Goal: Find contact information: Find contact information

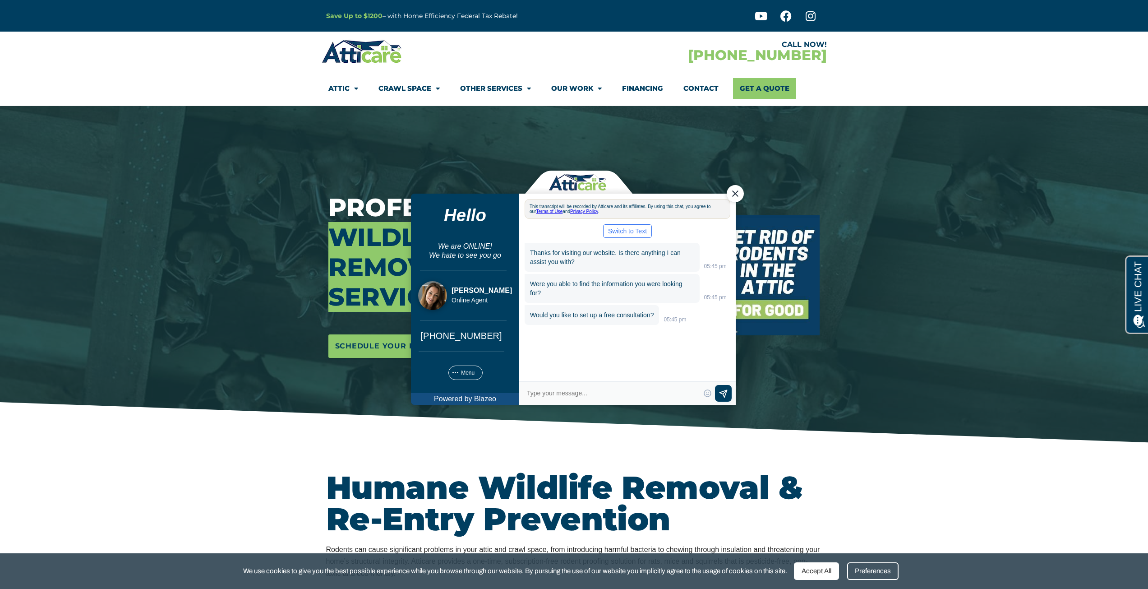
click at [805, 51] on div "CALL NOW! 1-866-257-2567" at bounding box center [700, 51] width 253 height 26
copy div "[PHONE_NUMBER]"
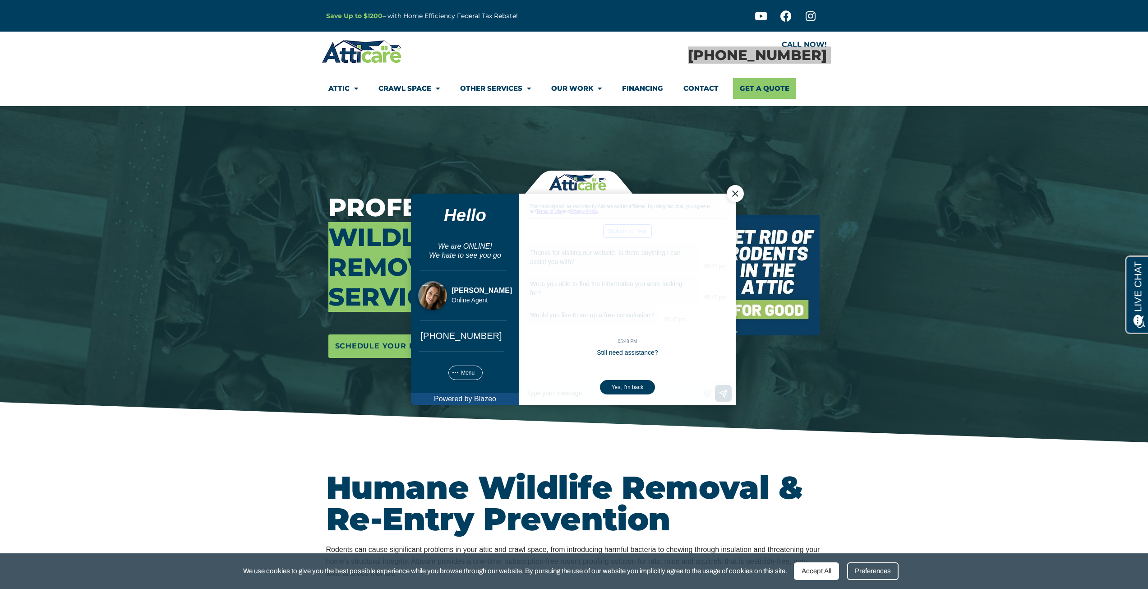
click at [728, 194] on div "Close Chat" at bounding box center [734, 192] width 17 height 17
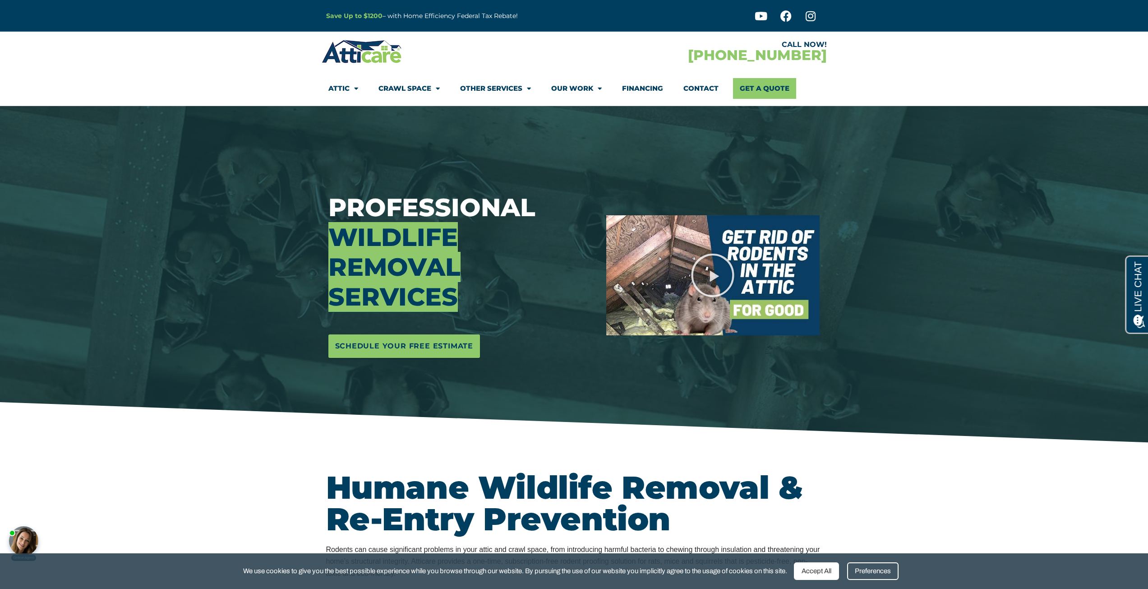
drag, startPoint x: 489, startPoint y: 67, endPoint x: 483, endPoint y: 67, distance: 6.8
click at [372, 53] on img at bounding box center [362, 51] width 81 height 26
